Goal: Task Accomplishment & Management: Use online tool/utility

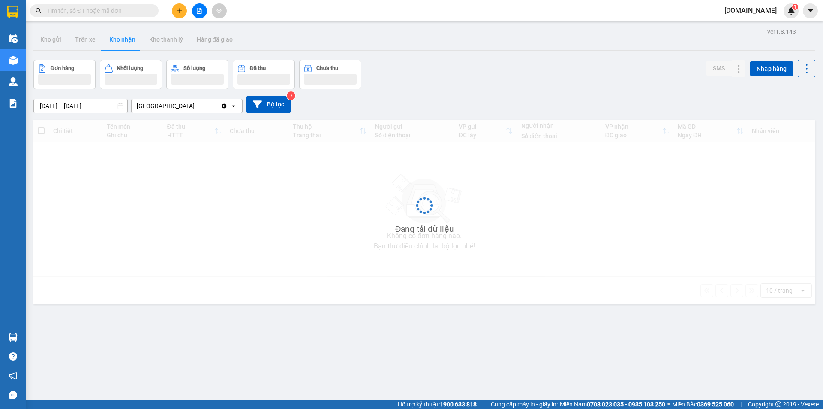
click at [177, 6] on button at bounding box center [179, 10] width 15 height 15
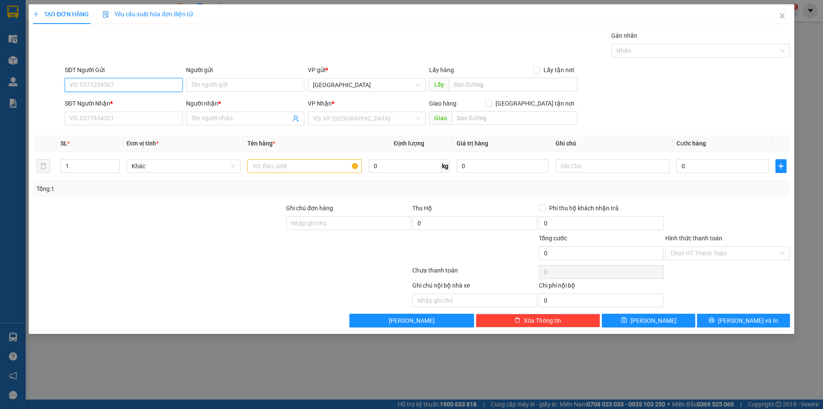
click at [117, 83] on input "SĐT Người Gửi" at bounding box center [124, 85] width 118 height 14
type input "0782785698"
click at [123, 100] on div "0782785698 - Hương" at bounding box center [124, 101] width 108 height 9
type input "Hương"
type input "0353235596"
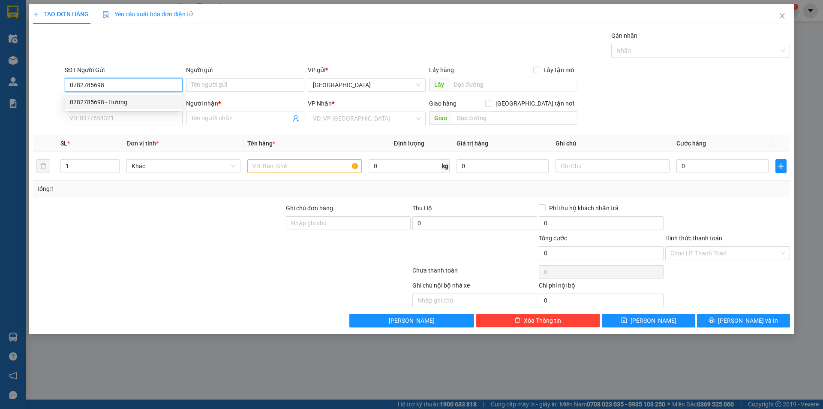
type input "Hiền"
type input "20.000"
type input "0782785698"
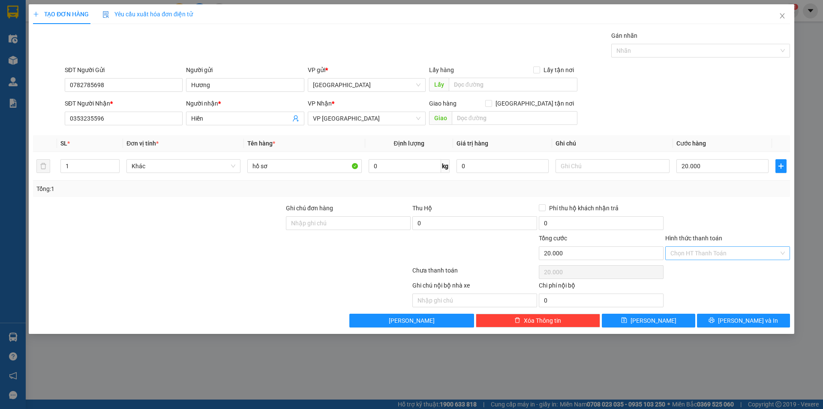
click at [724, 253] on input "Hình thức thanh toán" at bounding box center [725, 253] width 109 height 13
click at [702, 271] on div "Tại văn phòng" at bounding box center [728, 269] width 115 height 9
type input "0"
click at [760, 323] on span "[PERSON_NAME] và In" at bounding box center [748, 320] width 60 height 9
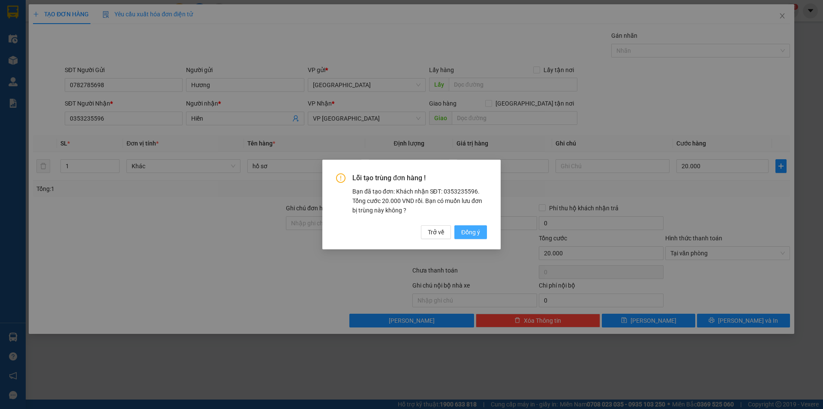
click at [473, 232] on span "Đồng ý" at bounding box center [470, 231] width 19 height 9
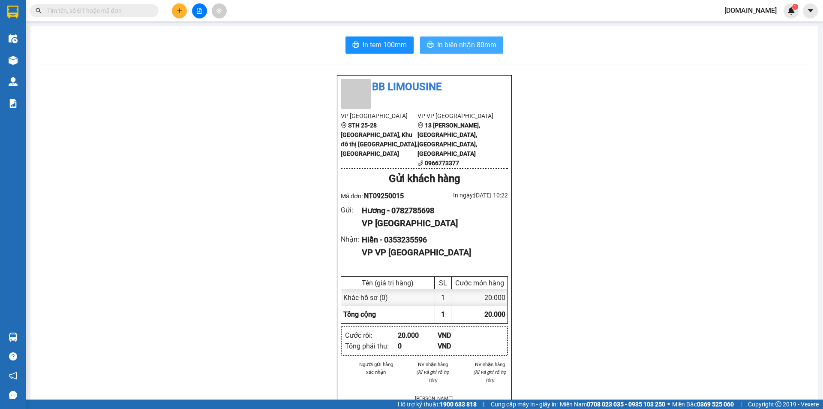
click at [458, 46] on span "In biên nhận 80mm" at bounding box center [466, 44] width 59 height 11
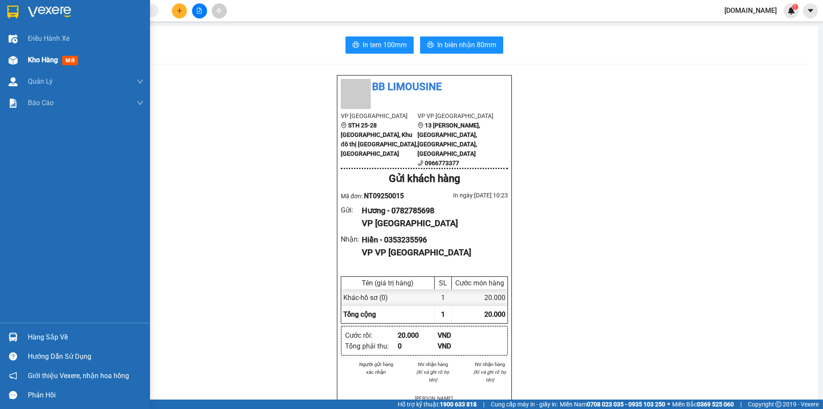
click at [63, 60] on div "Kho hàng mới" at bounding box center [55, 59] width 54 height 11
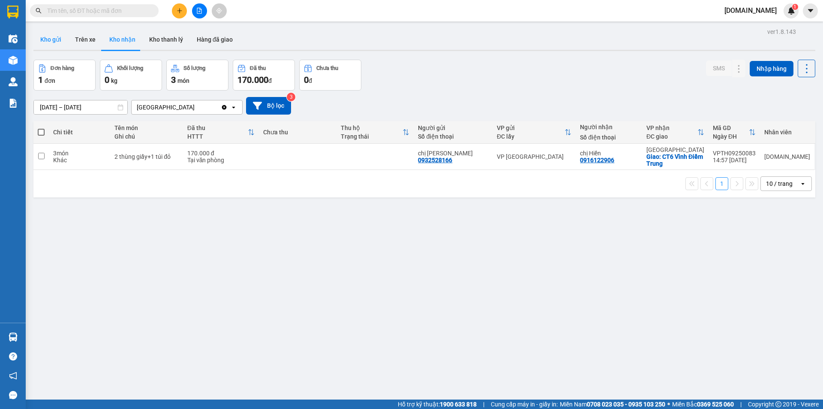
click at [58, 39] on button "Kho gửi" at bounding box center [50, 39] width 35 height 21
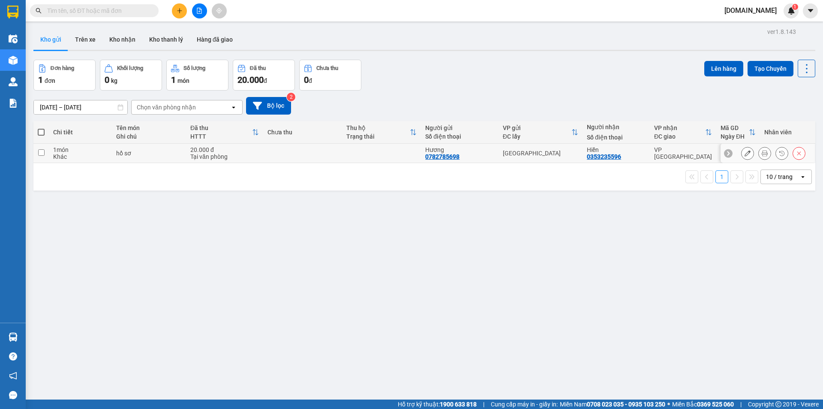
click at [42, 154] on input "checkbox" at bounding box center [41, 152] width 6 height 6
checkbox input "true"
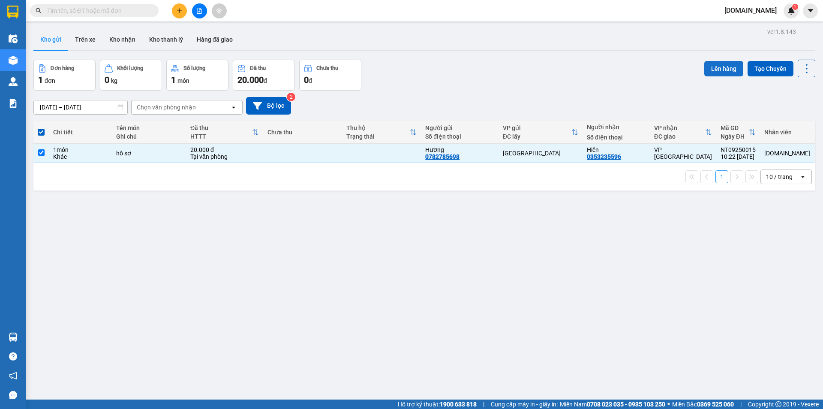
click at [714, 65] on button "Lên hàng" at bounding box center [724, 68] width 39 height 15
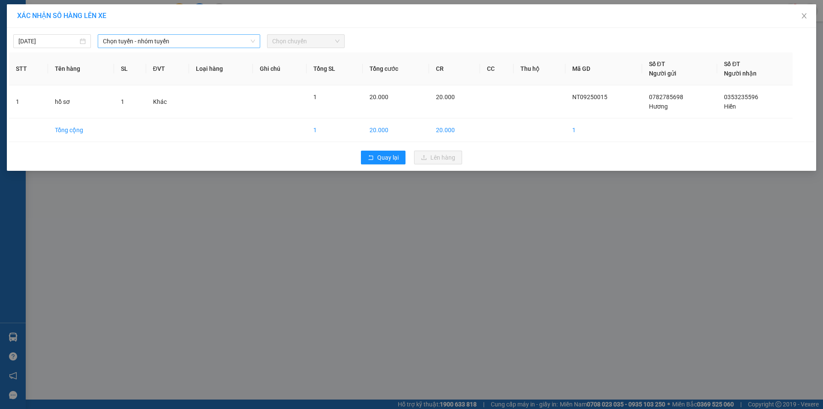
drag, startPoint x: 184, startPoint y: 38, endPoint x: 173, endPoint y: 43, distance: 12.3
click at [173, 43] on span "Chọn tuyến - nhóm tuyến" at bounding box center [179, 41] width 152 height 13
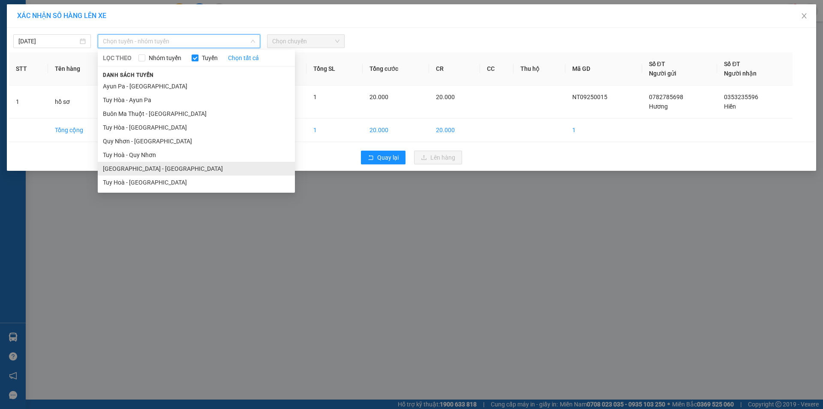
click at [117, 169] on li "Nha Trang - Tuy Hòa" at bounding box center [196, 169] width 197 height 14
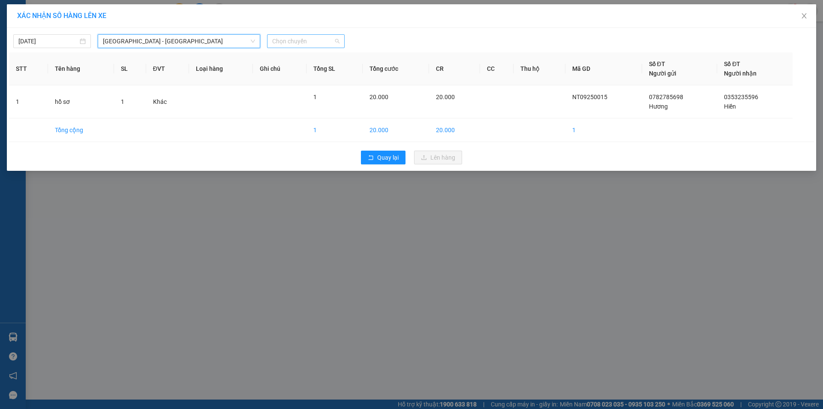
click at [314, 40] on span "Chọn chuyến" at bounding box center [305, 41] width 67 height 13
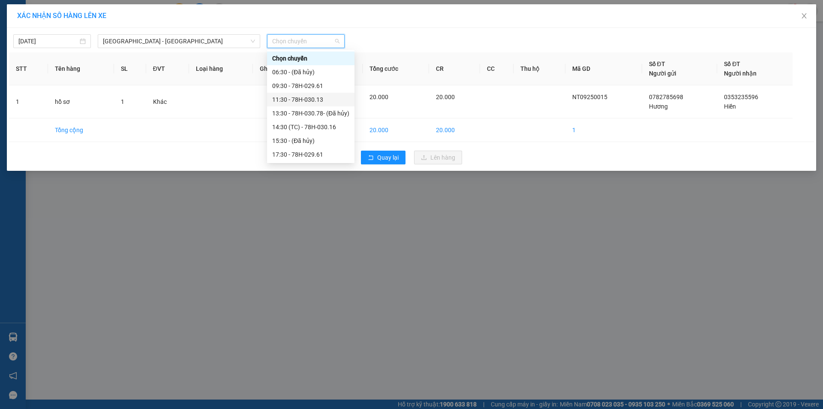
click at [303, 102] on div "11:30 - 78H-030.13" at bounding box center [310, 99] width 77 height 9
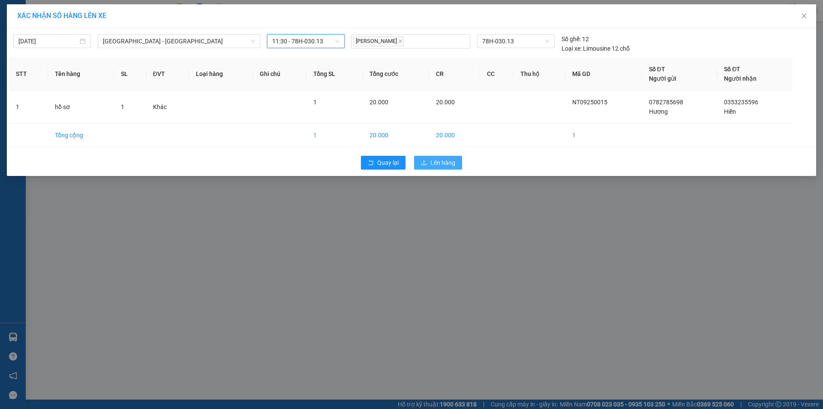
click at [439, 161] on span "Lên hàng" at bounding box center [443, 162] width 25 height 9
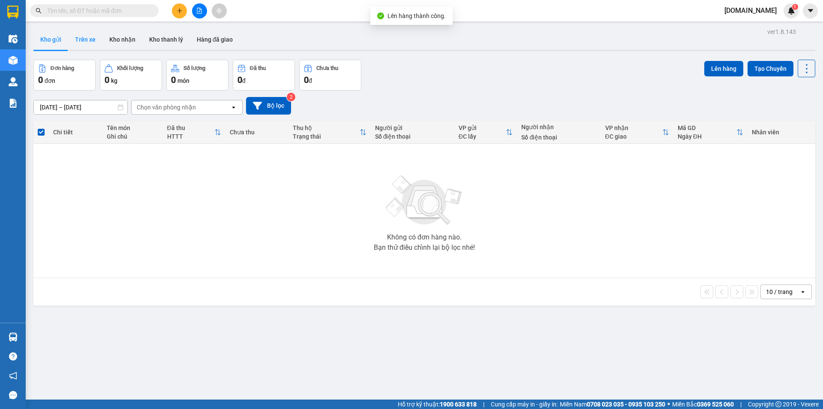
click at [82, 40] on button "Trên xe" at bounding box center [85, 39] width 34 height 21
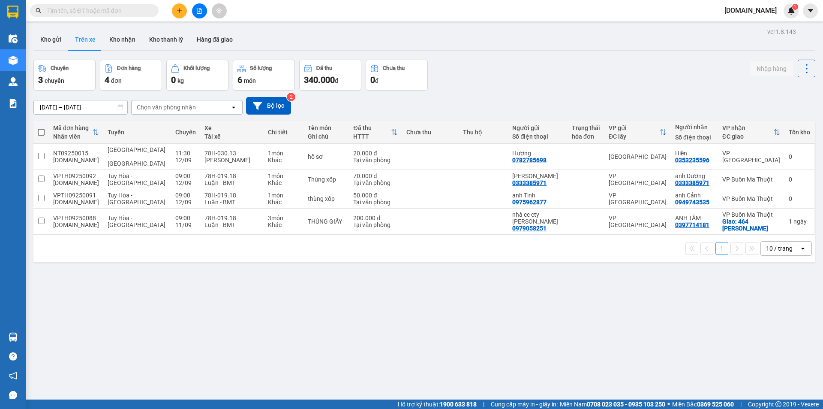
click at [193, 109] on div "Chọn văn phòng nhận" at bounding box center [166, 107] width 59 height 9
click at [170, 139] on div "Nha Trang" at bounding box center [187, 140] width 112 height 15
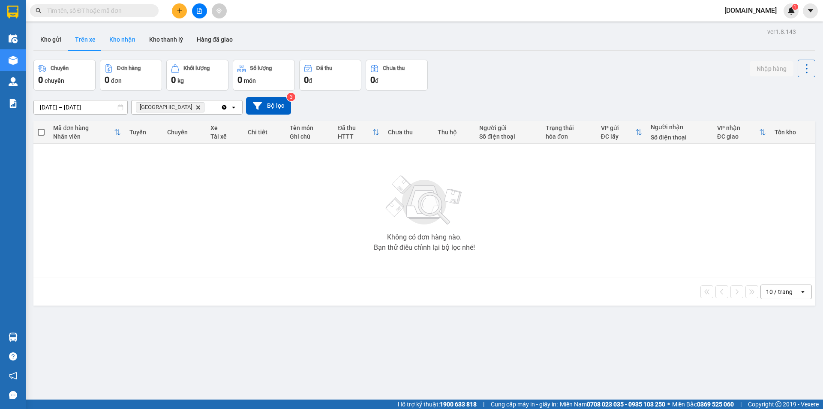
click at [112, 36] on button "Kho nhận" at bounding box center [123, 39] width 40 height 21
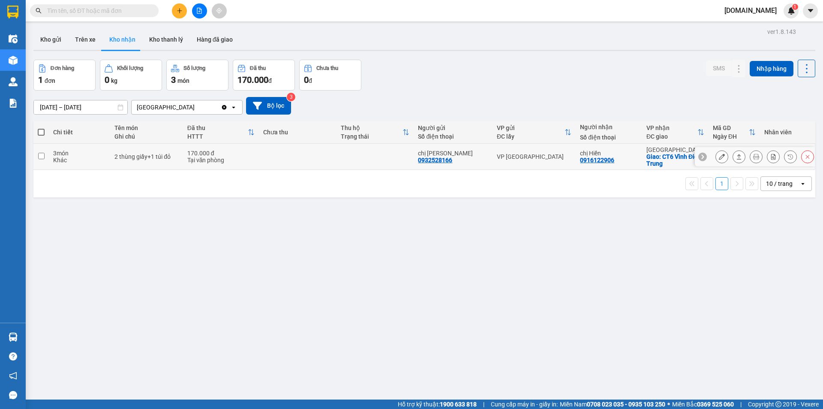
click at [41, 155] on input "checkbox" at bounding box center [41, 156] width 6 height 6
checkbox input "true"
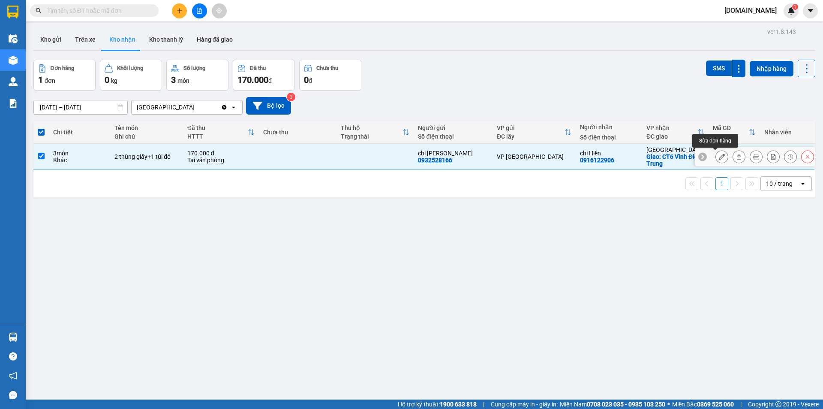
click at [719, 160] on icon at bounding box center [722, 157] width 6 height 6
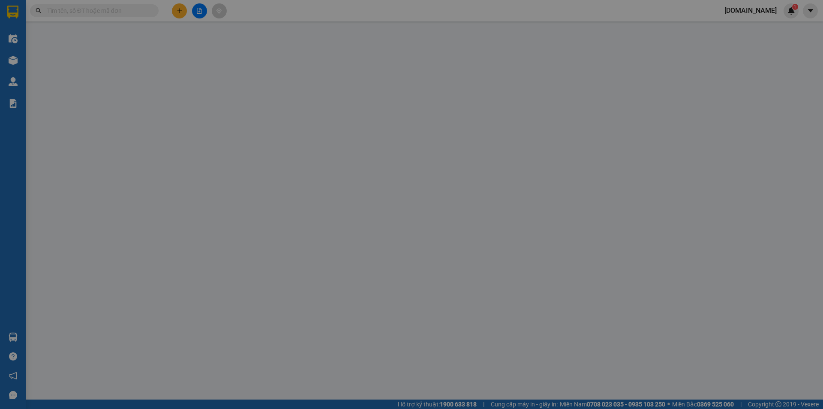
type input "0932528166"
type input "chị Nguyên"
type input "0916122906"
type input "chị Hiền"
checkbox input "true"
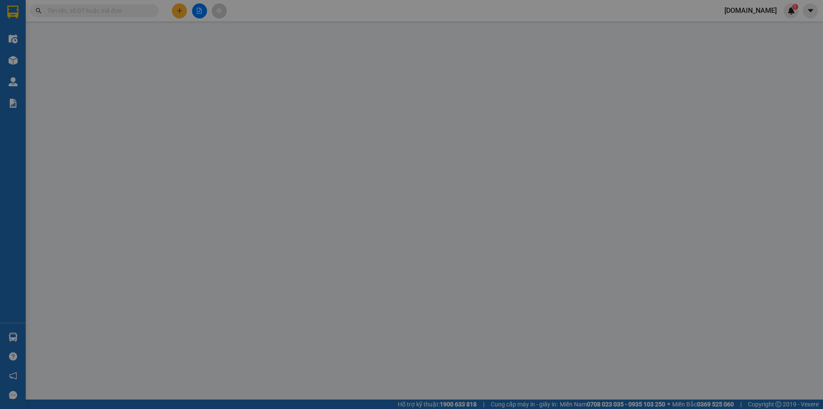
type input "CT6 Vĩnh Điềm Trung"
type input "170.000"
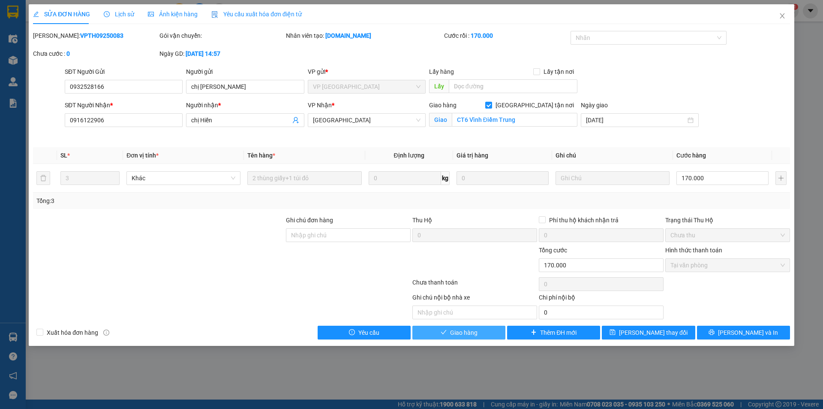
click at [469, 331] on span "Giao hàng" at bounding box center [463, 332] width 27 height 9
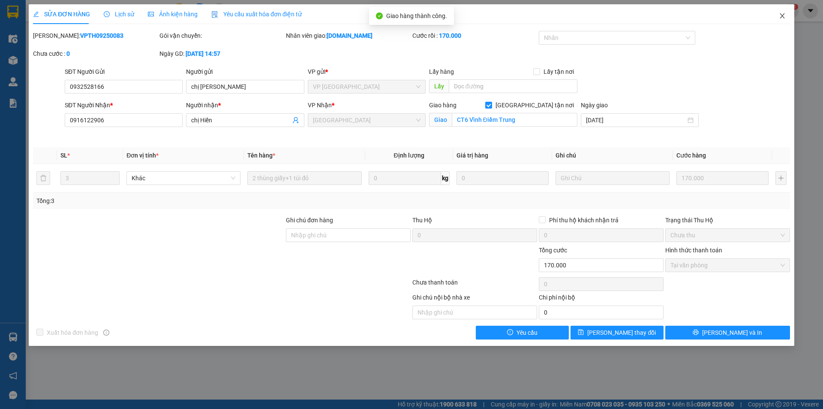
click at [785, 15] on icon "close" at bounding box center [782, 15] width 7 height 7
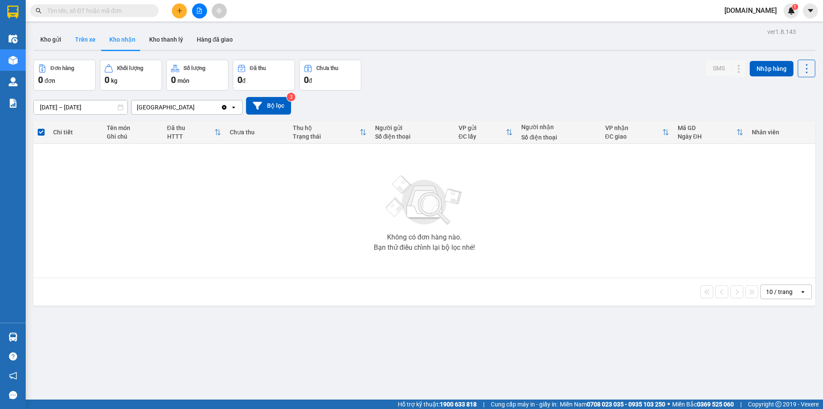
click at [81, 35] on button "Trên xe" at bounding box center [85, 39] width 34 height 21
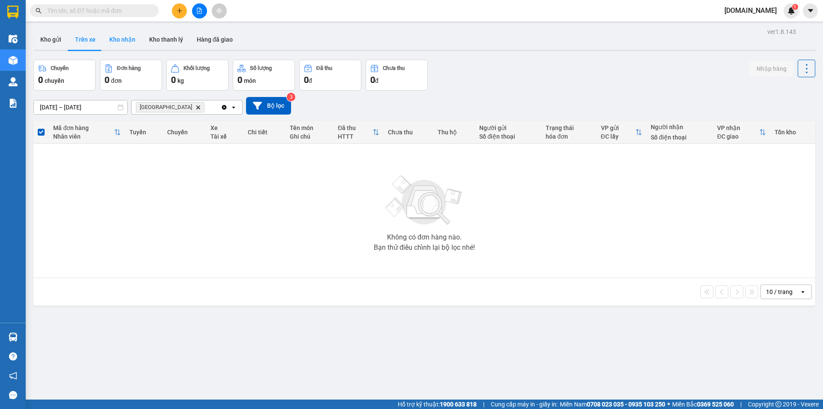
click at [121, 36] on button "Kho nhận" at bounding box center [123, 39] width 40 height 21
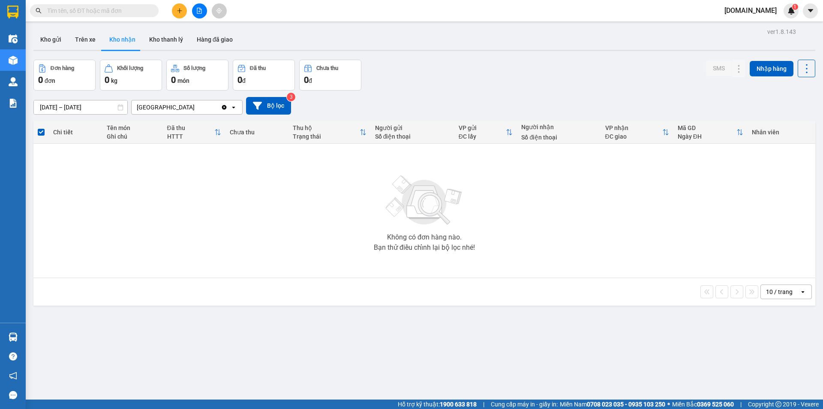
click at [223, 107] on icon "Clear value" at bounding box center [224, 107] width 5 height 5
click at [177, 107] on div "Chọn văn phòng nhận" at bounding box center [166, 107] width 59 height 9
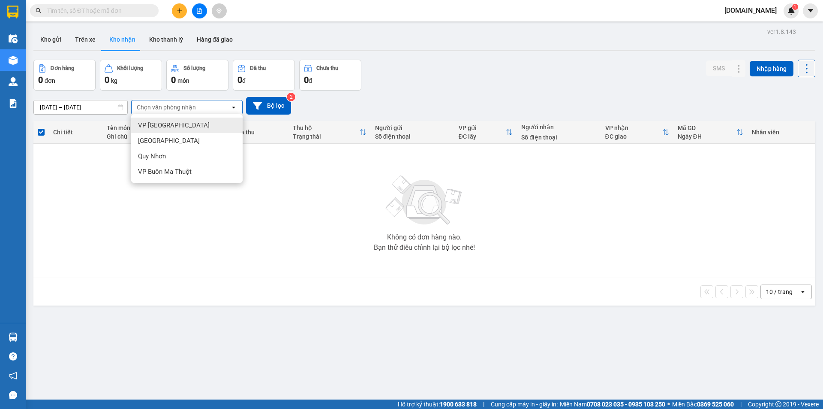
click at [155, 126] on span "VP Tuy Hòa" at bounding box center [174, 125] width 72 height 9
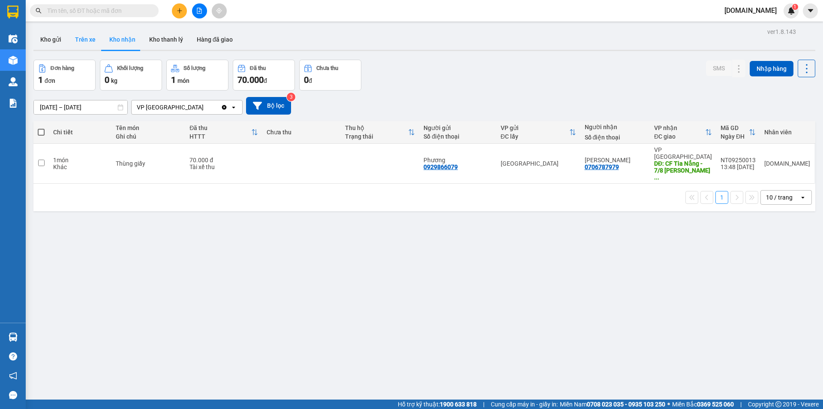
click at [84, 41] on button "Trên xe" at bounding box center [85, 39] width 34 height 21
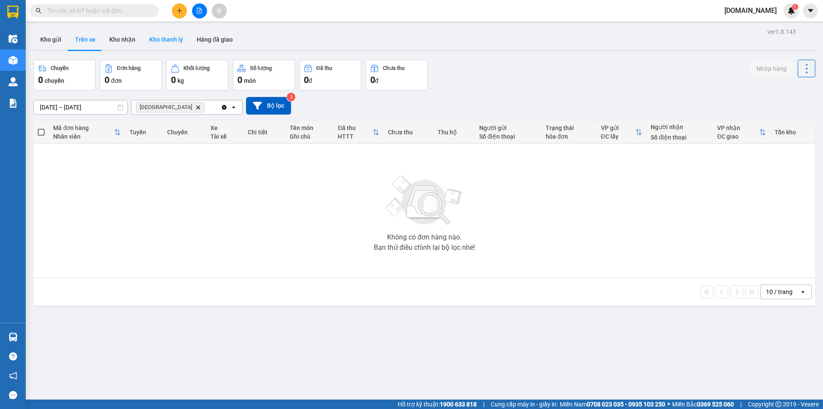
click at [154, 37] on button "Kho thanh lý" at bounding box center [166, 39] width 48 height 21
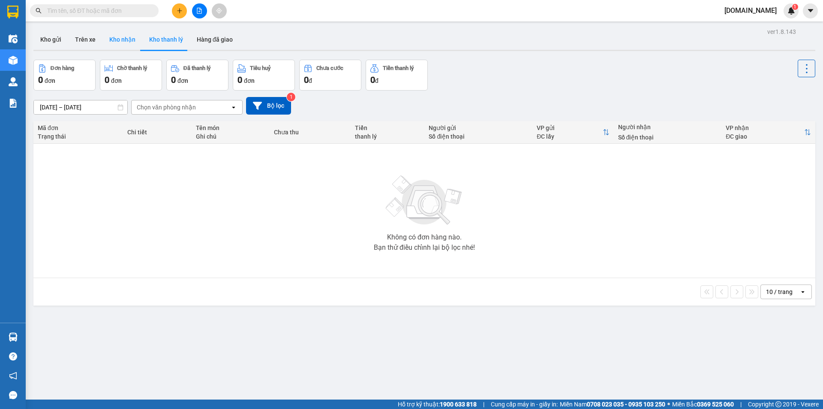
click at [124, 42] on button "Kho nhận" at bounding box center [123, 39] width 40 height 21
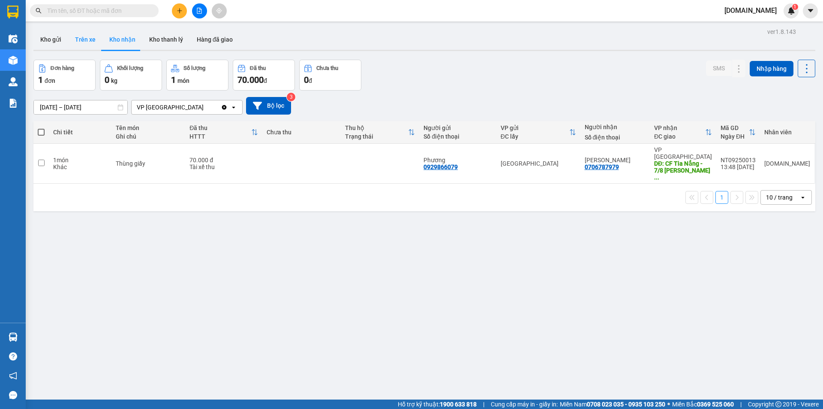
click at [82, 39] on button "Trên xe" at bounding box center [85, 39] width 34 height 21
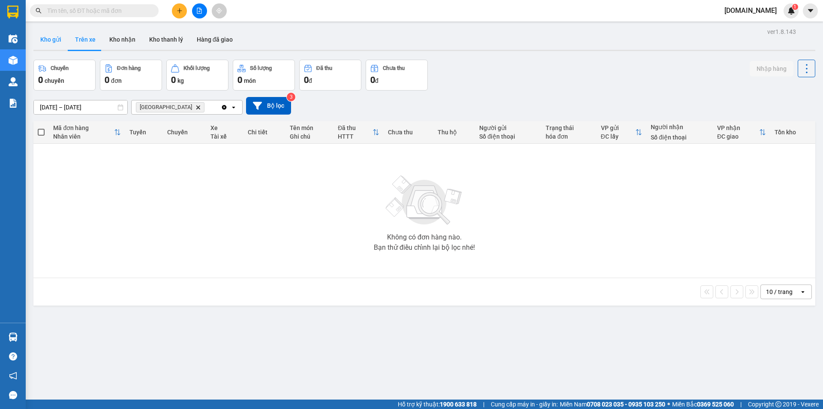
click at [52, 42] on button "Kho gửi" at bounding box center [50, 39] width 35 height 21
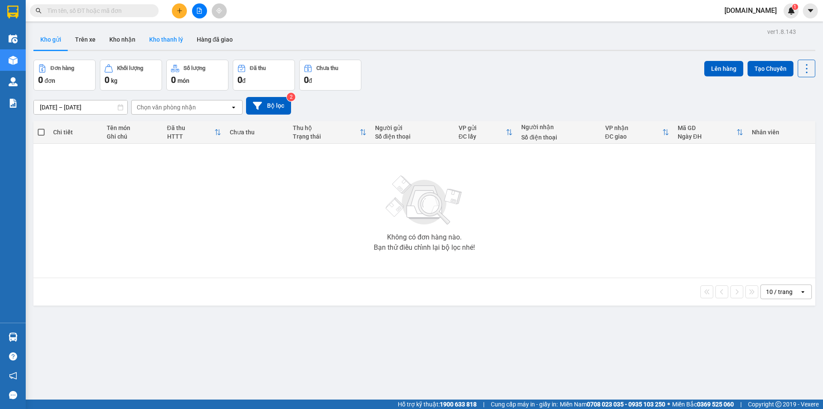
click at [166, 36] on button "Kho thanh lý" at bounding box center [166, 39] width 48 height 21
type input "05/09/2025 – 12/09/2025"
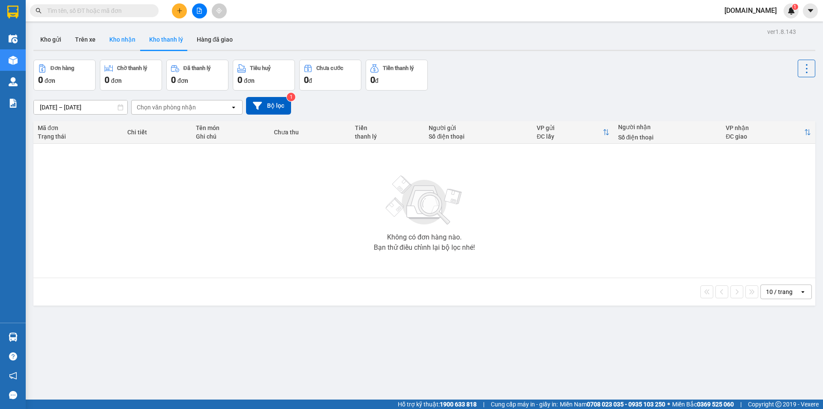
click at [118, 44] on button "Kho nhận" at bounding box center [123, 39] width 40 height 21
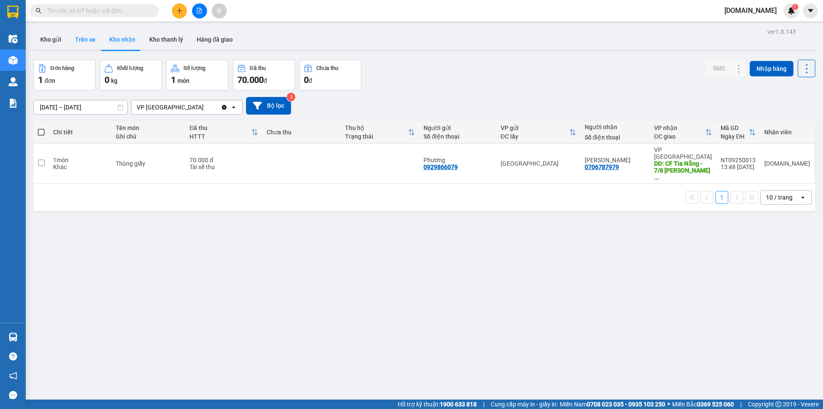
click at [78, 37] on button "Trên xe" at bounding box center [85, 39] width 34 height 21
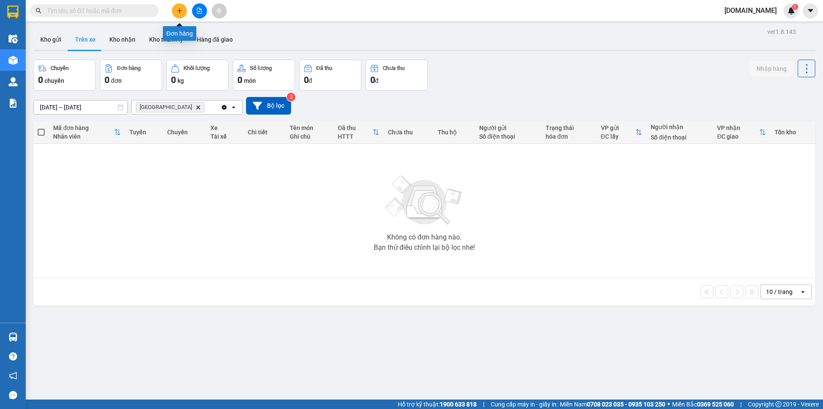
click at [175, 12] on button at bounding box center [179, 10] width 15 height 15
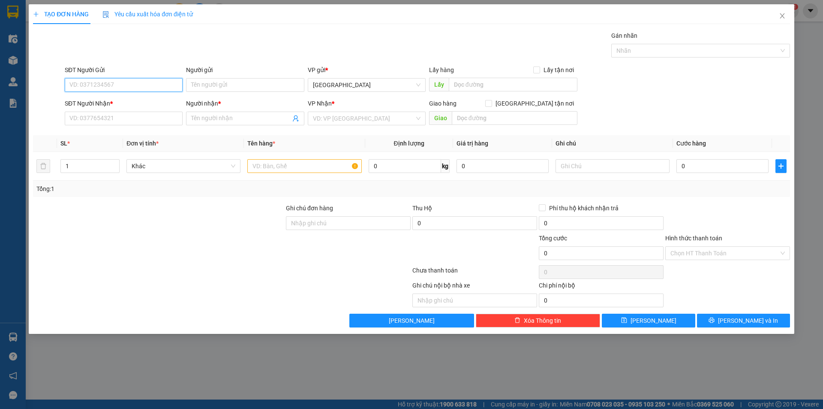
click at [114, 83] on input "SĐT Người Gửi" at bounding box center [124, 85] width 118 height 14
type input "0782697939"
click at [258, 87] on input "Người gửi" at bounding box center [245, 85] width 118 height 14
type input "H"
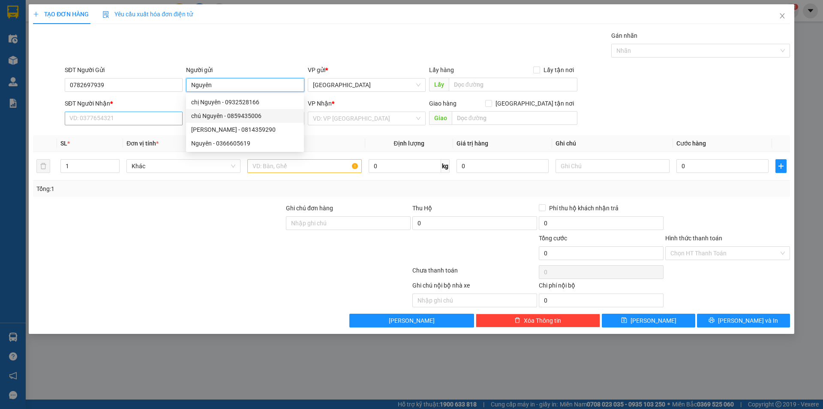
type input "Nguyên"
click at [127, 118] on input "SĐT Người Nhận *" at bounding box center [124, 119] width 118 height 14
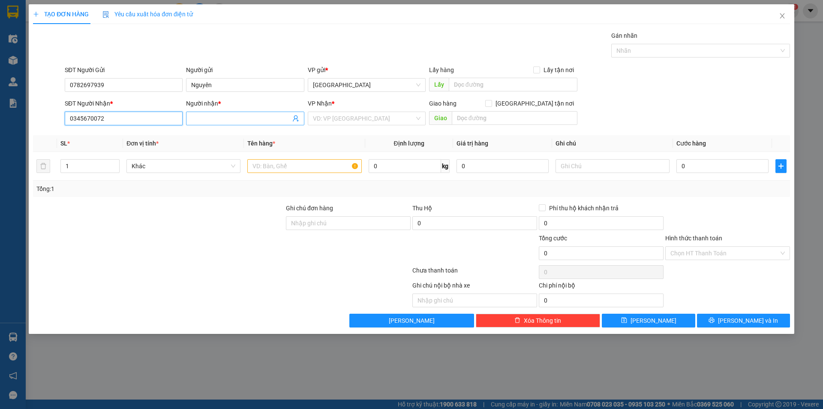
type input "0345670072"
click at [265, 120] on input "Người nhận *" at bounding box center [240, 118] width 99 height 9
type input "Lưu Ly"
click at [348, 119] on input "search" at bounding box center [364, 118] width 102 height 13
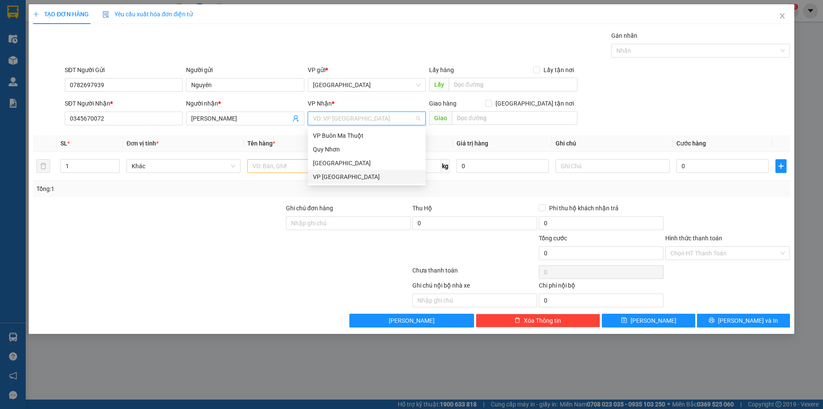
click at [335, 177] on div "VP Tuy Hòa" at bounding box center [367, 176] width 108 height 9
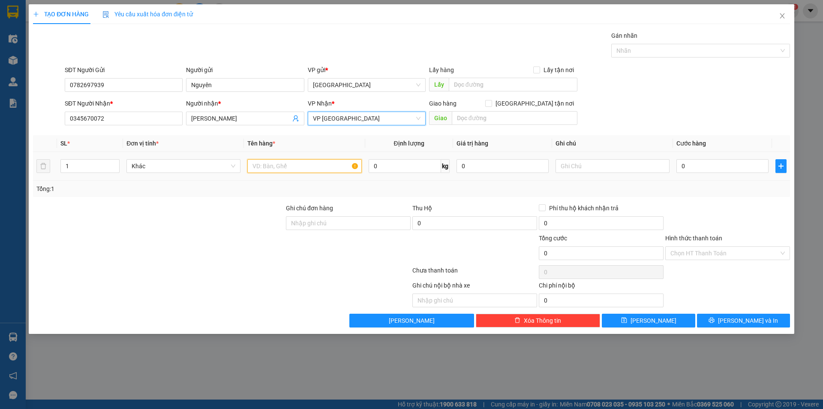
click at [291, 160] on input "text" at bounding box center [304, 166] width 114 height 14
type input "Biển số"
click at [737, 171] on input "0" at bounding box center [723, 166] width 92 height 14
type input "3"
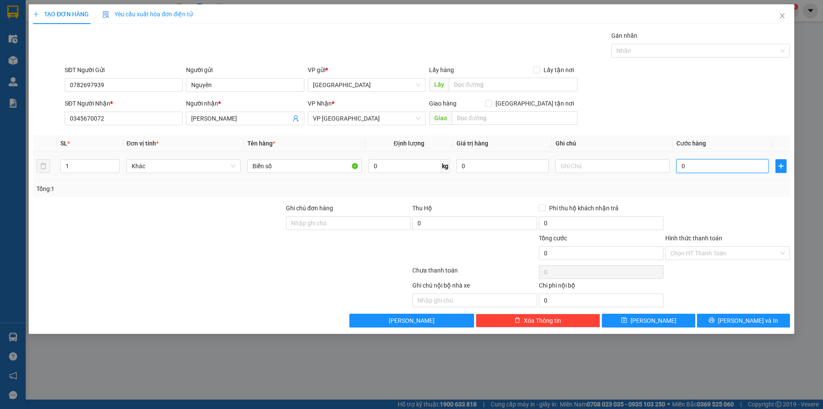
type input "3"
type input "30"
type input "300"
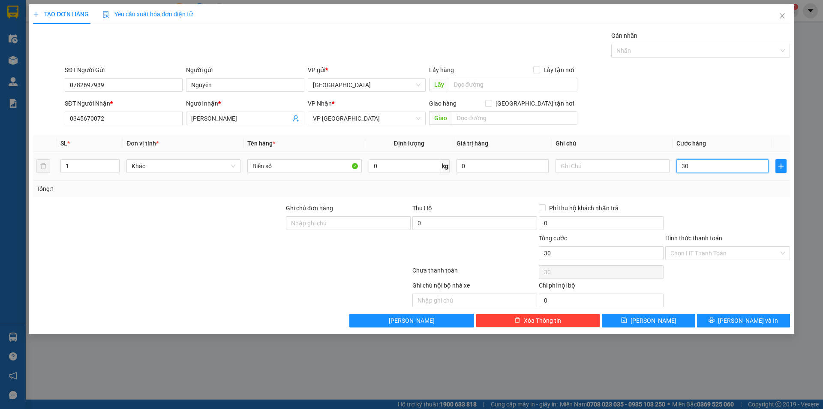
type input "300"
type input "3.000"
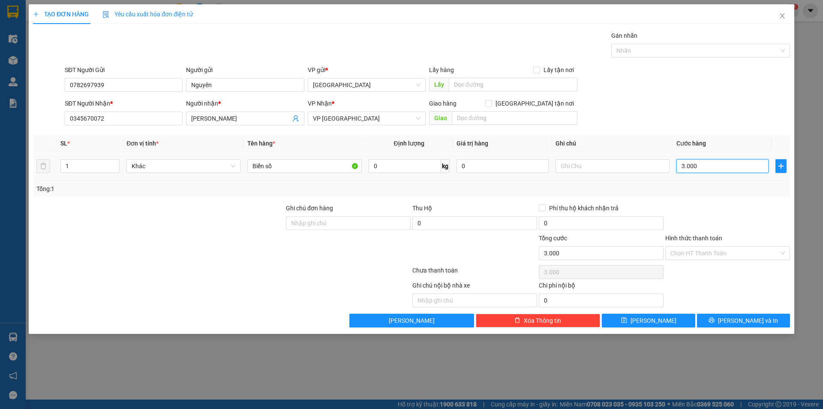
type input "30.000"
click at [712, 249] on input "Hình thức thanh toán" at bounding box center [725, 253] width 109 height 13
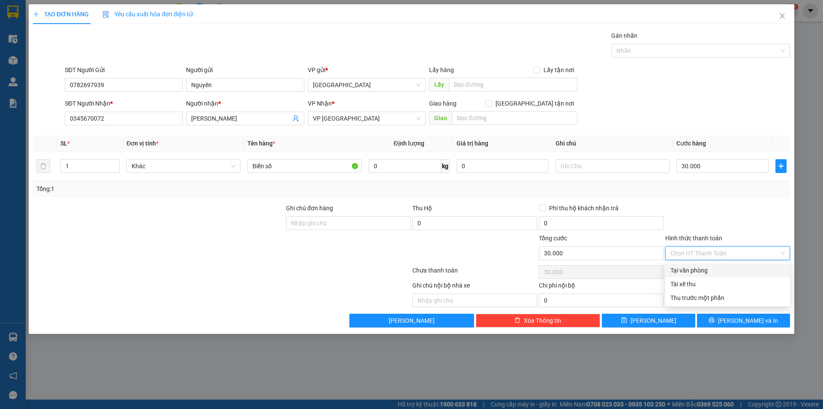
click at [697, 272] on div "Tại văn phòng" at bounding box center [728, 269] width 115 height 9
type input "0"
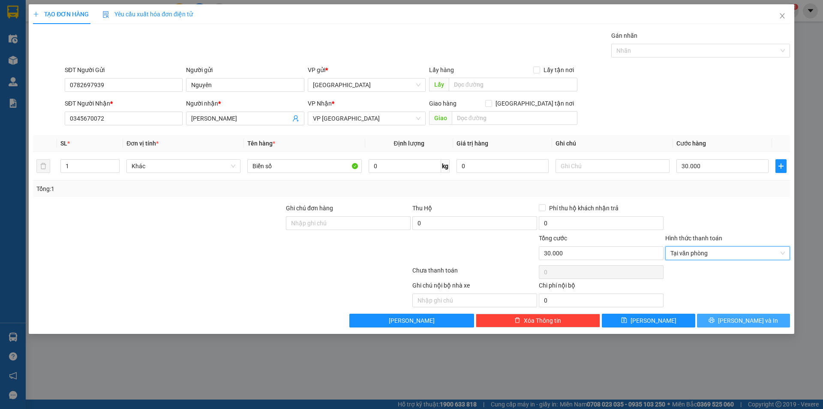
click at [749, 320] on span "Lưu và In" at bounding box center [748, 320] width 60 height 9
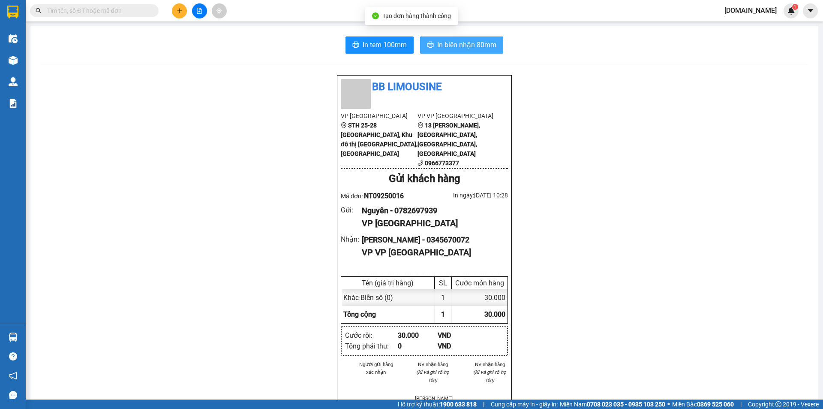
click at [462, 44] on span "In biên nhận 80mm" at bounding box center [466, 44] width 59 height 11
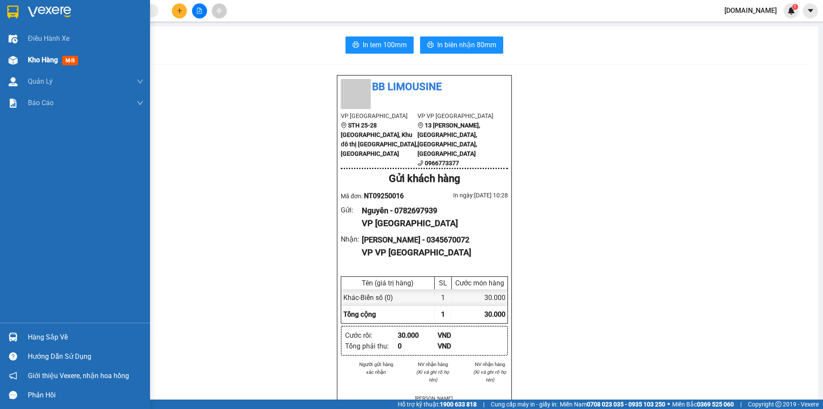
click at [65, 61] on span "mới" at bounding box center [70, 60] width 16 height 9
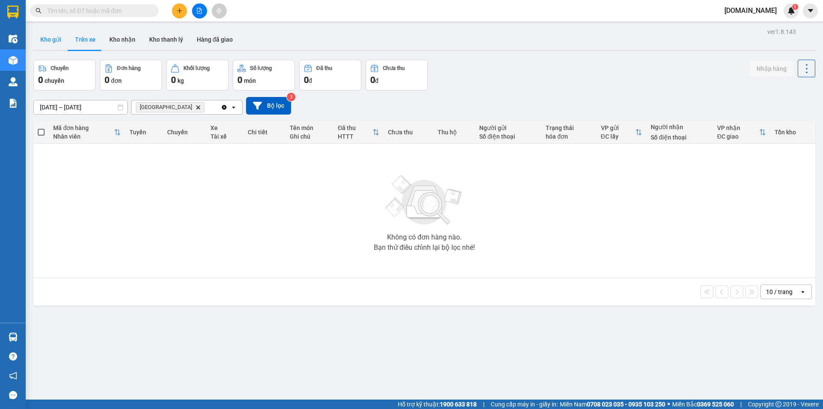
click at [48, 42] on button "Kho gửi" at bounding box center [50, 39] width 35 height 21
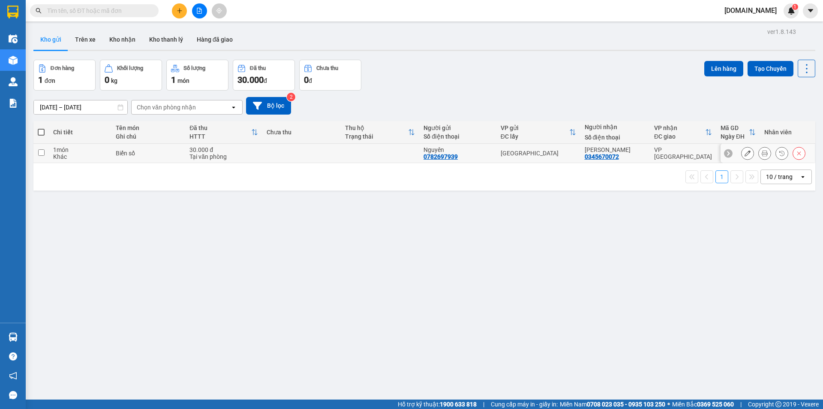
click at [40, 152] on input "checkbox" at bounding box center [41, 152] width 6 height 6
checkbox input "true"
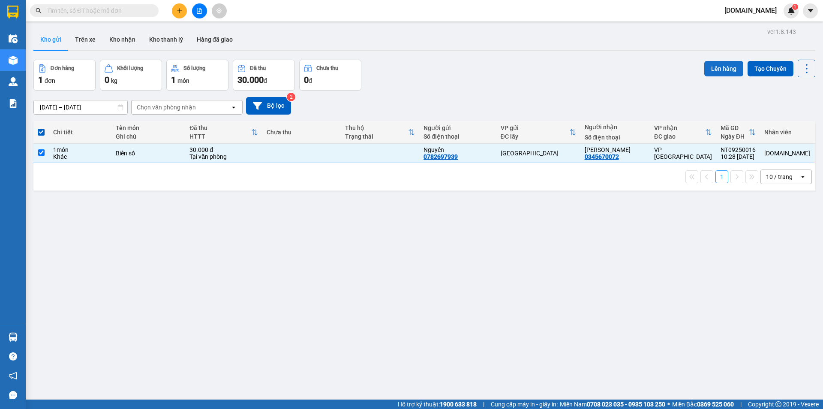
click at [724, 65] on button "Lên hàng" at bounding box center [724, 68] width 39 height 15
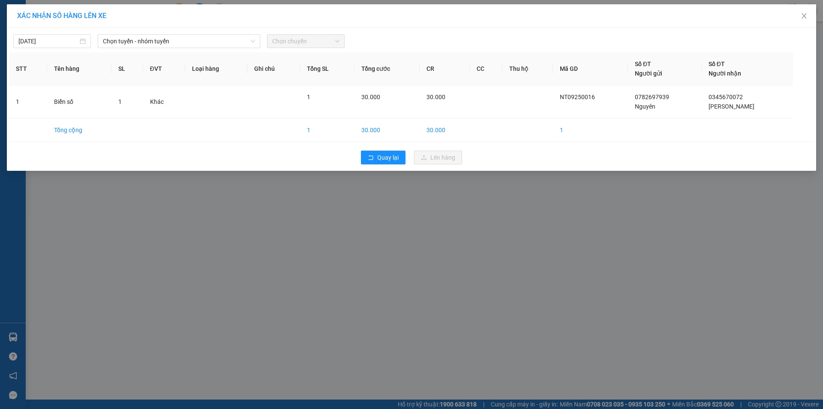
drag, startPoint x: 171, startPoint y: 40, endPoint x: 152, endPoint y: 48, distance: 20.2
click at [168, 41] on span "Chọn tuyến - nhóm tuyến" at bounding box center [179, 41] width 152 height 13
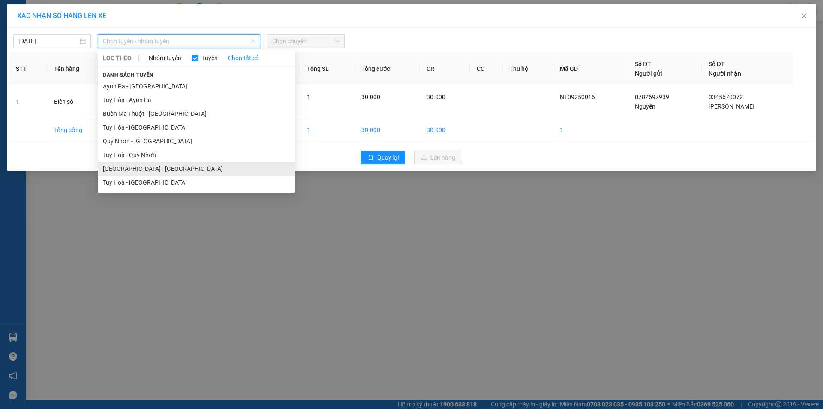
click at [124, 169] on li "Nha Trang - Tuy Hòa" at bounding box center [196, 169] width 197 height 14
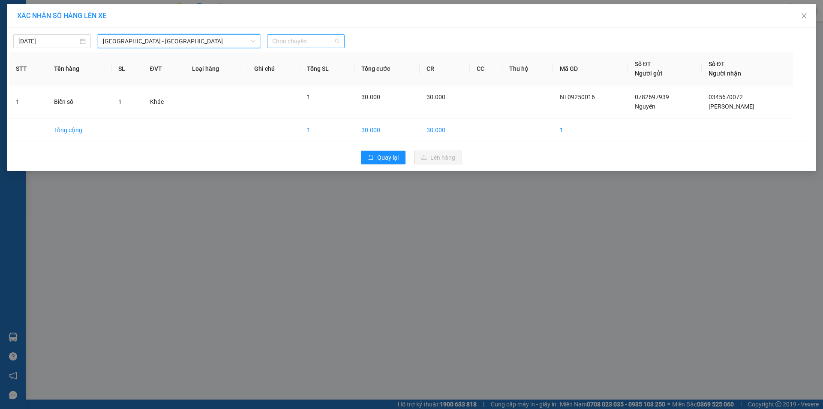
click at [303, 44] on span "Chọn chuyến" at bounding box center [305, 41] width 67 height 13
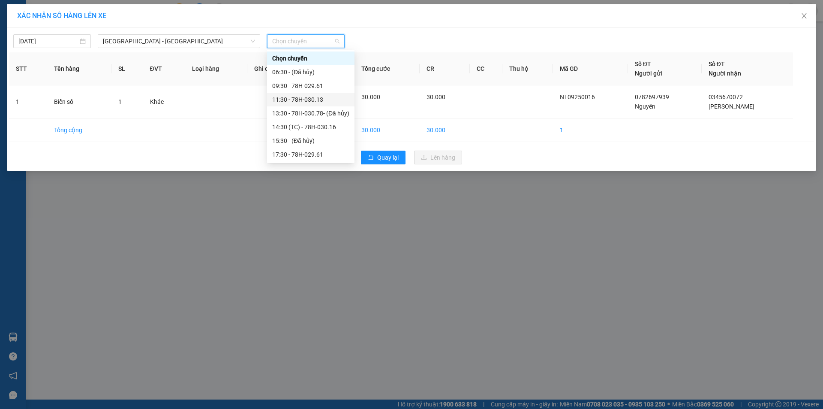
click at [305, 98] on div "11:30 - 78H-030.13" at bounding box center [310, 99] width 77 height 9
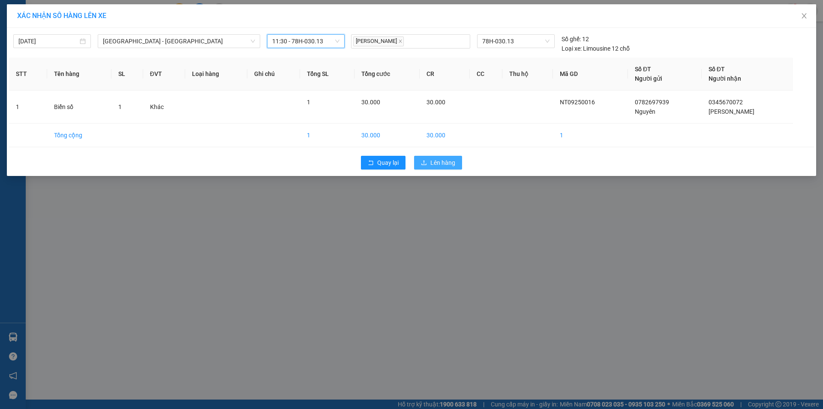
click at [435, 164] on span "Lên hàng" at bounding box center [443, 162] width 25 height 9
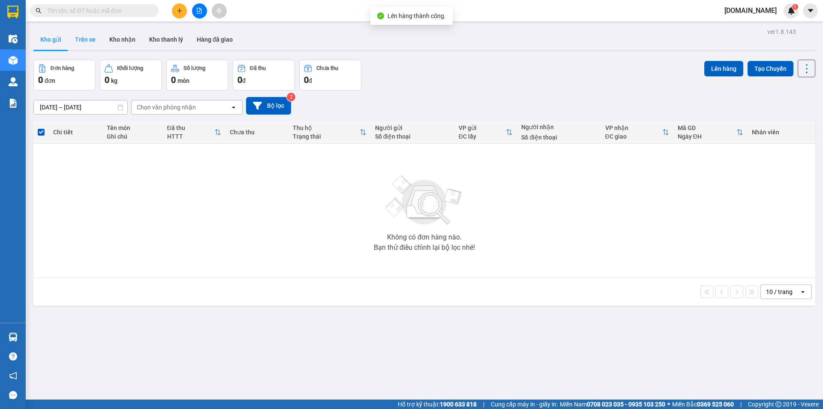
click at [84, 40] on button "Trên xe" at bounding box center [85, 39] width 34 height 21
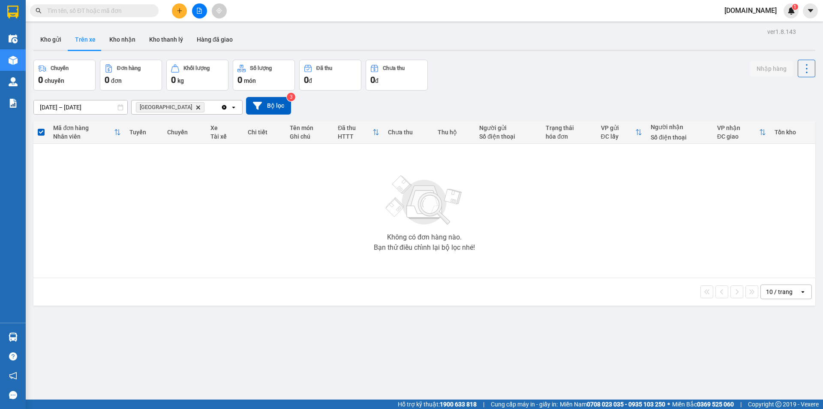
click at [223, 109] on icon "Clear all" at bounding box center [224, 107] width 5 height 5
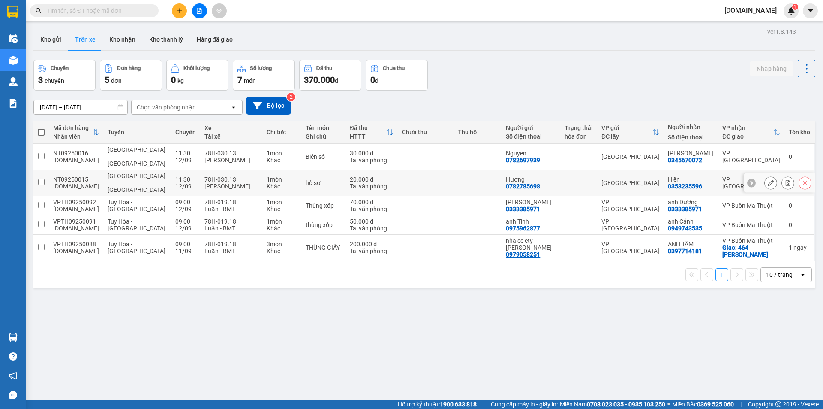
click at [685, 183] on div "0353235596" at bounding box center [685, 186] width 34 height 7
copy div "0353235596"
click at [688, 157] on div "0345670072" at bounding box center [685, 160] width 34 height 7
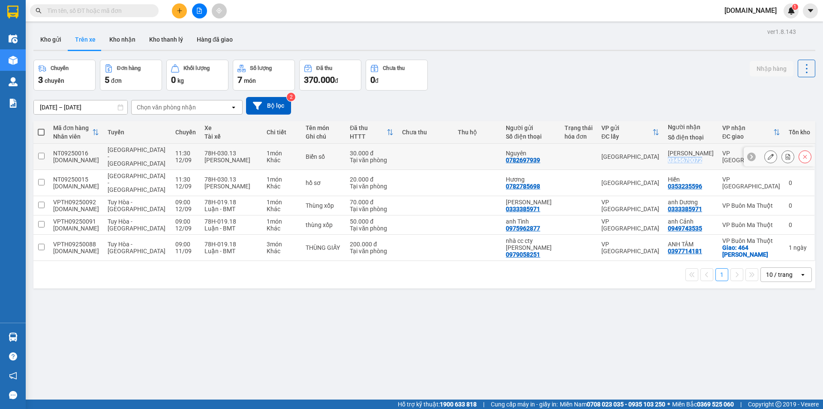
copy div "0345670072"
click at [52, 331] on div "ver 1.8.143 Kho gửi Trên xe Kho nhận Kho thanh lý Hàng đã giao Chuyến 3 chuyến …" at bounding box center [424, 230] width 789 height 409
